Goal: Transaction & Acquisition: Book appointment/travel/reservation

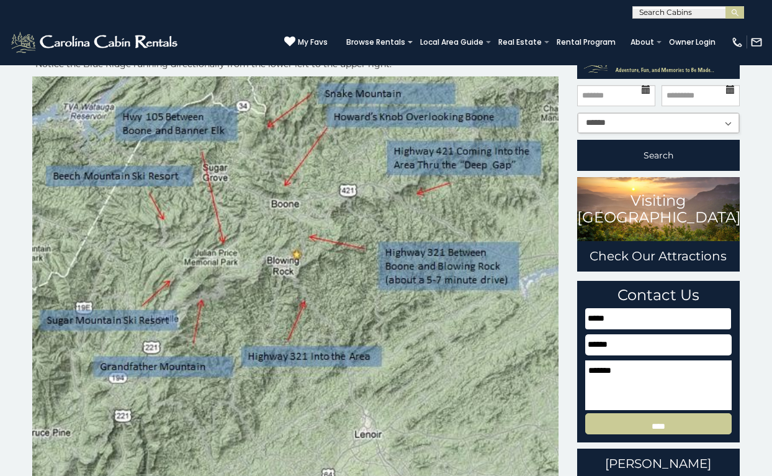
scroll to position [74, 0]
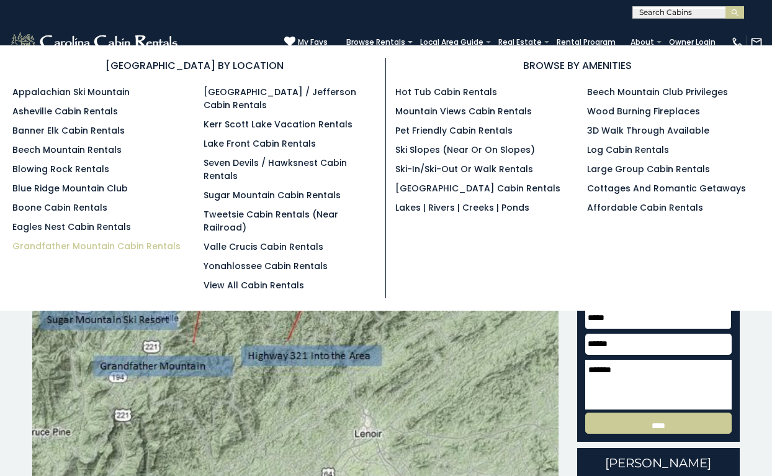
click at [92, 247] on link "Grandfather Mountain Cabin Rentals" at bounding box center [96, 246] width 168 height 12
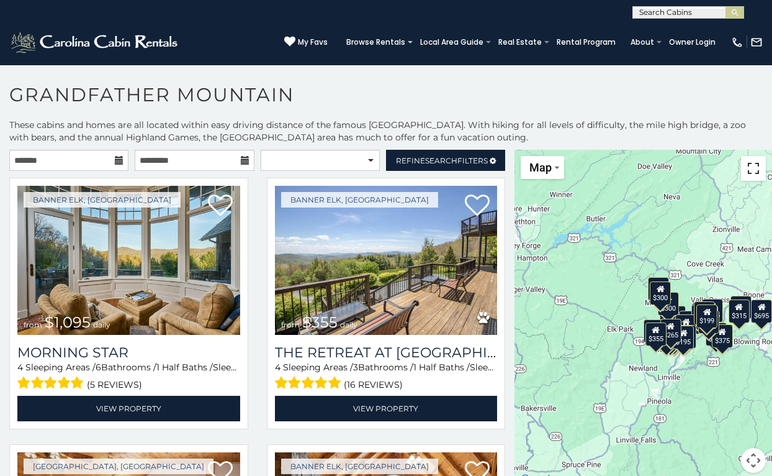
click at [754, 176] on button "Toggle fullscreen view" at bounding box center [753, 168] width 25 height 25
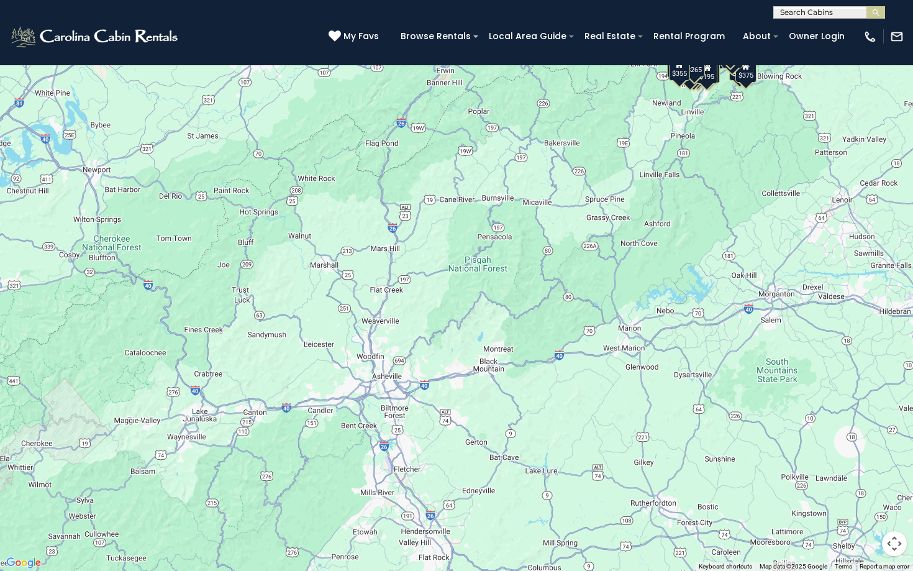
drag, startPoint x: 629, startPoint y: 399, endPoint x: 838, endPoint y: 166, distance: 312.6
click at [772, 166] on div "$1,095 $355 $300 $225 $375 $425 $400 $485 $300 $300 $375 $275 $350 $305 $205 $4…" at bounding box center [456, 285] width 913 height 571
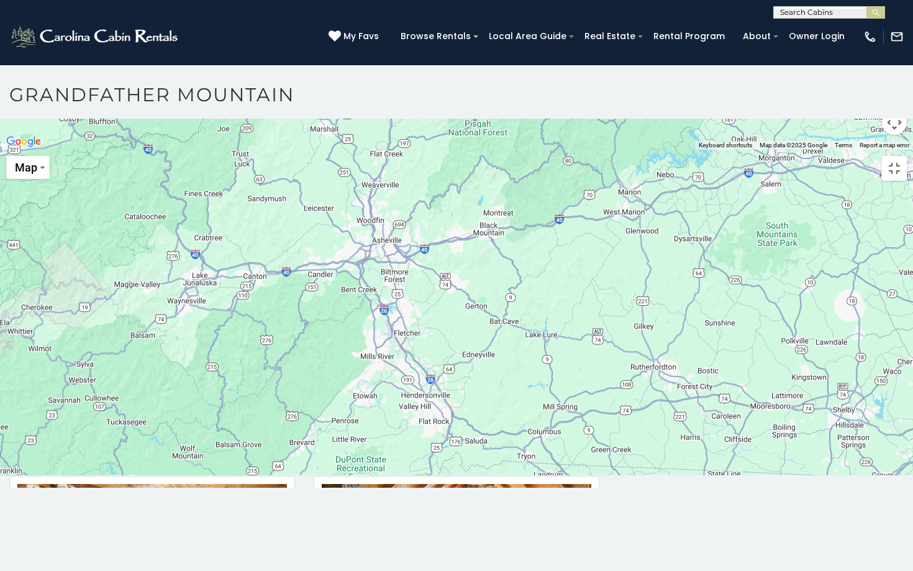
click at [722, 150] on div at bounding box center [456, 150] width 913 height 0
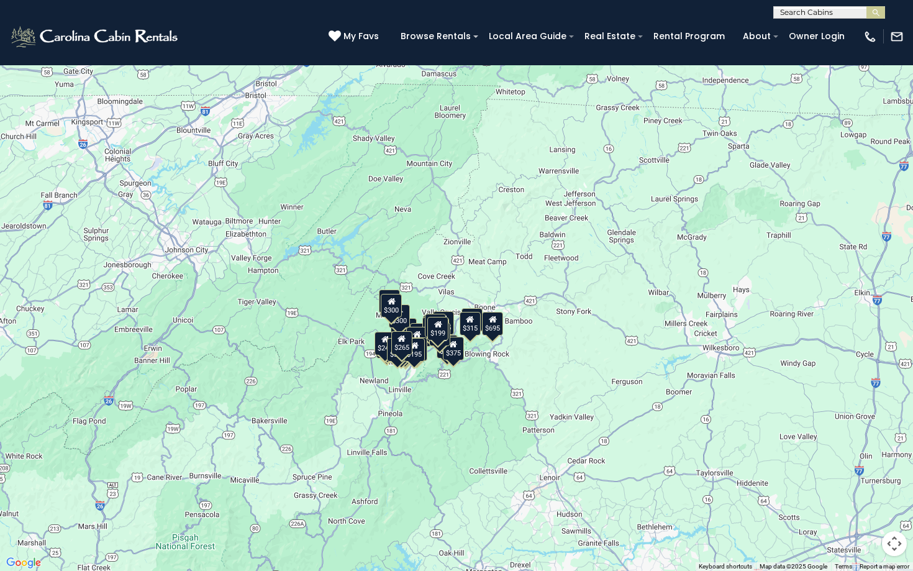
drag, startPoint x: 695, startPoint y: 273, endPoint x: 402, endPoint y: 552, distance: 404.5
click at [402, 475] on div "$1,095 $355 $300 $225 $375 $425 $400 $485 $300 $300 $375 $275 $350 $305 $205 $4…" at bounding box center [456, 285] width 913 height 571
click at [43, 27] on button "Map" at bounding box center [27, 17] width 43 height 23
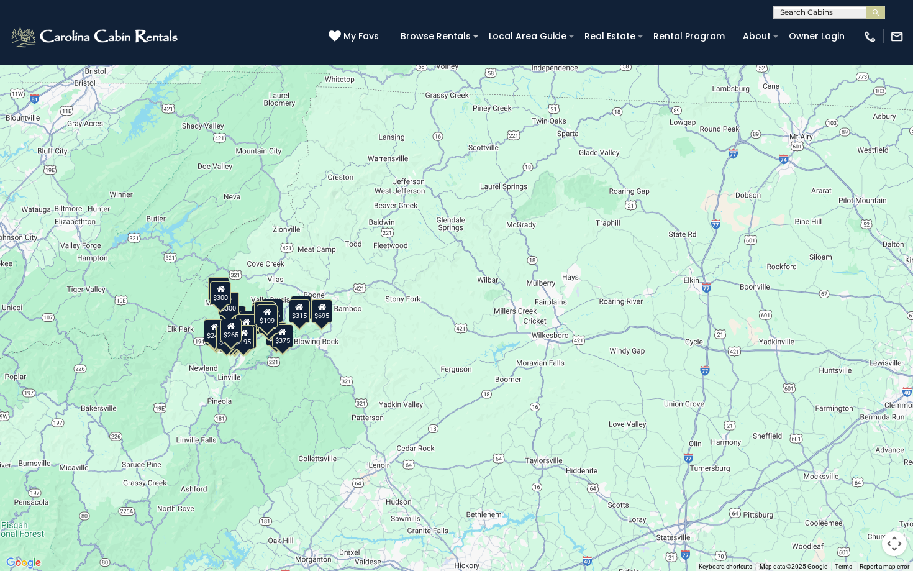
drag, startPoint x: 566, startPoint y: 463, endPoint x: 394, endPoint y: 450, distance: 172.4
click at [394, 450] on div "$1,095 $355 $300 $225 $375 $425 $400 $485 $300 $300 $375 $275 $350 $305 $205 $4…" at bounding box center [456, 285] width 913 height 571
click at [772, 22] on button "Toggle fullscreen view" at bounding box center [894, 18] width 25 height 25
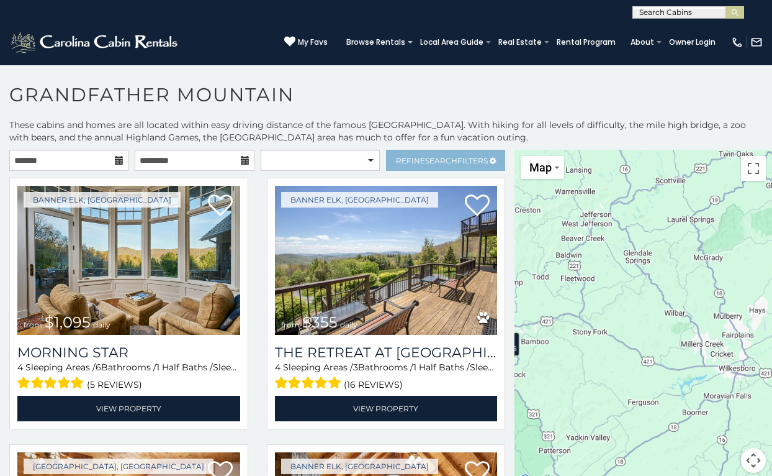
click at [435, 162] on span "Search" at bounding box center [441, 160] width 32 height 9
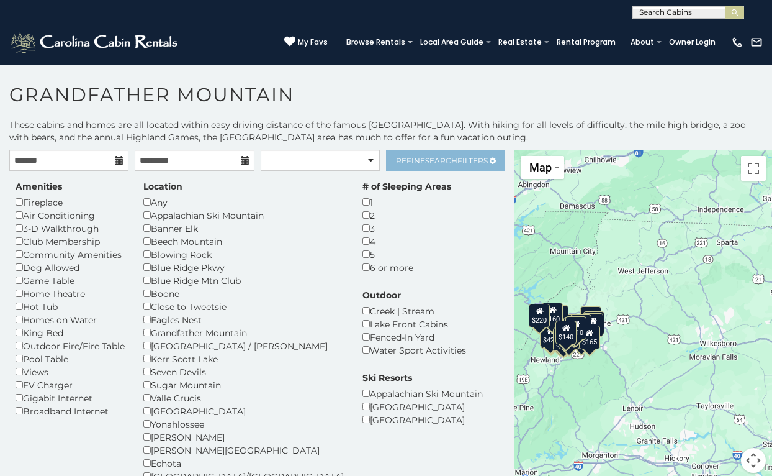
click at [425, 161] on span "Search" at bounding box center [441, 160] width 32 height 9
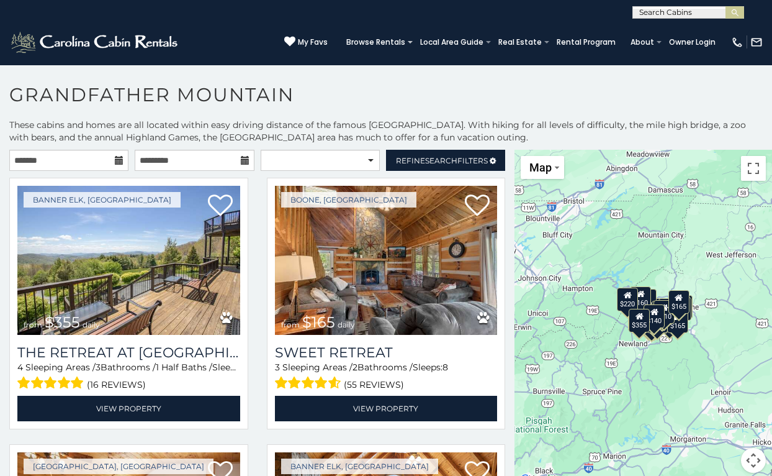
drag, startPoint x: 634, startPoint y: 327, endPoint x: 724, endPoint y: 311, distance: 91.5
click at [724, 311] on div "$355 $165 $300 $225 $375 $400 $275 $305 $675 $290 $375 $240 $325 $345 $315 $195…" at bounding box center [644, 319] width 258 height 338
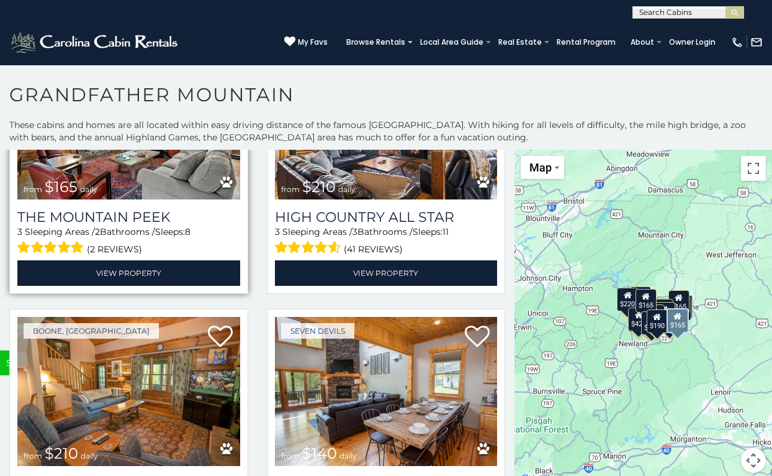
scroll to position [3603, 0]
